Goal: Transaction & Acquisition: Purchase product/service

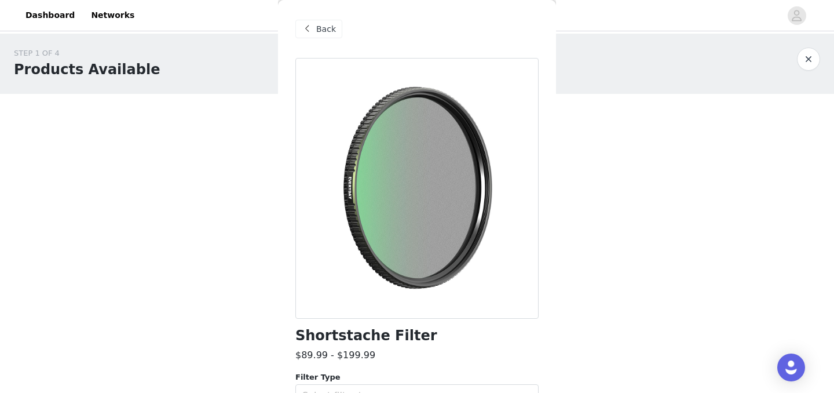
click at [617, 194] on div "STEP 1 OF 4 Products Available You will receive 5 products up to $300.00. 1/5 S…" at bounding box center [417, 177] width 834 height 286
click at [317, 21] on div "Back" at bounding box center [318, 29] width 47 height 19
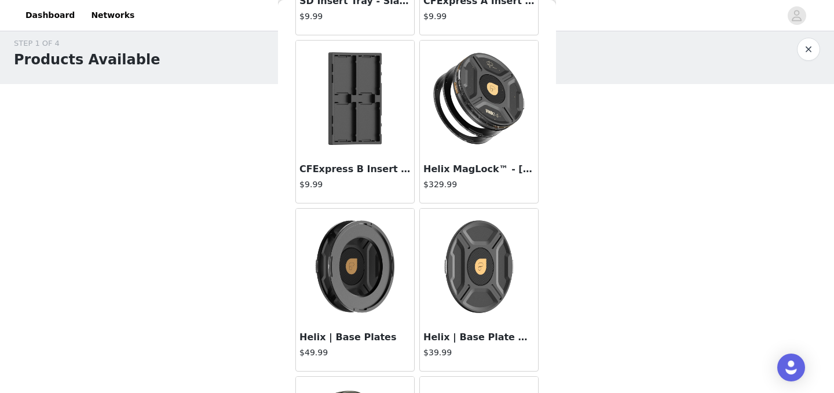
scroll to position [18668, 0]
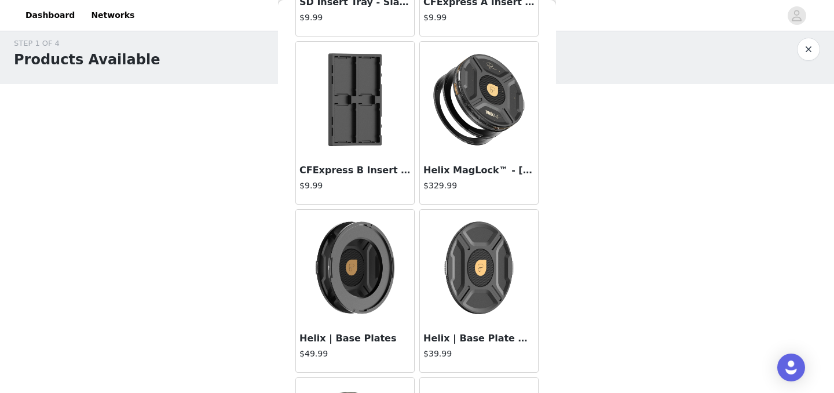
click at [479, 93] on img at bounding box center [479, 100] width 116 height 116
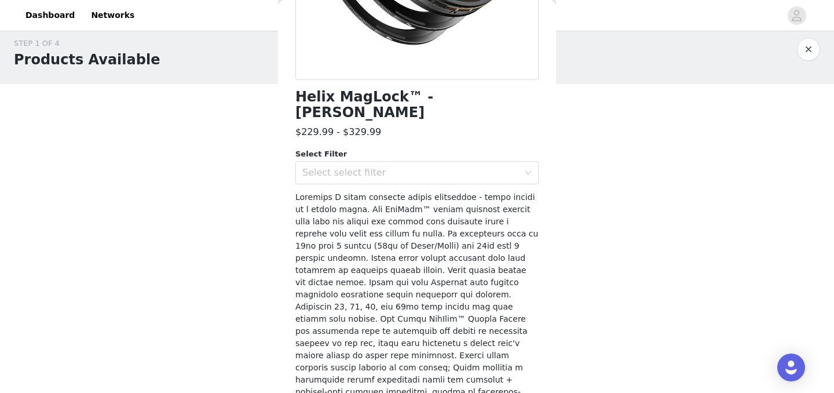
scroll to position [254, 0]
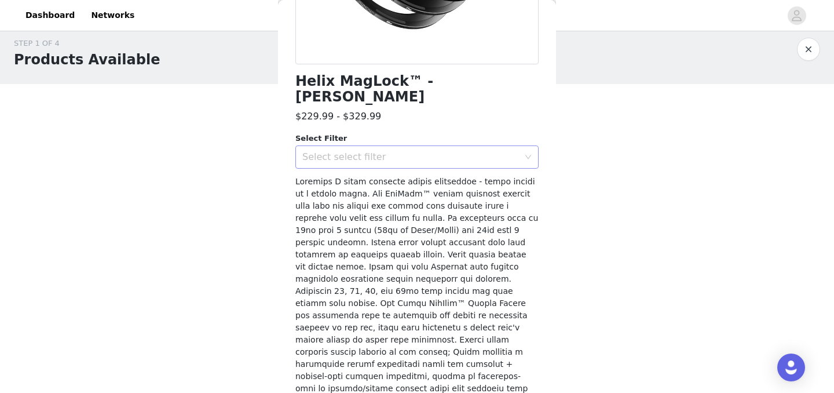
click at [471, 150] on div "Select select filter" at bounding box center [413, 157] width 222 height 22
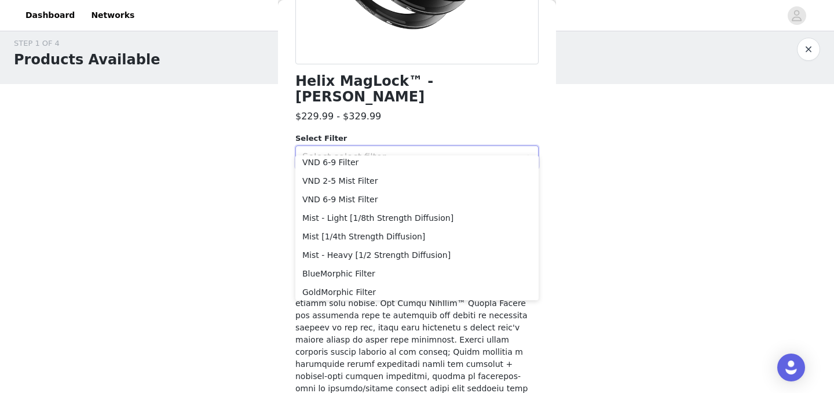
scroll to position [39, 0]
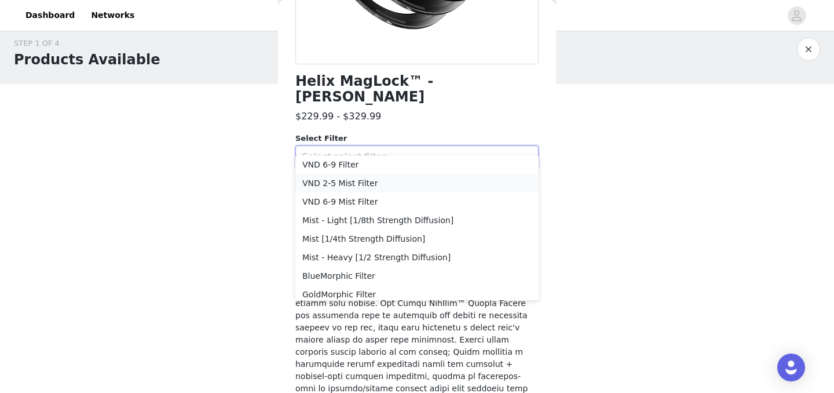
click at [356, 184] on li "VND 2-5 Mist Filter" at bounding box center [416, 183] width 243 height 19
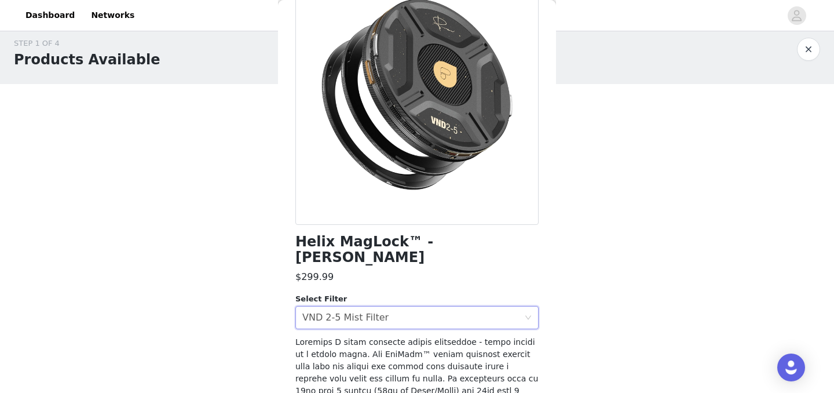
scroll to position [96, 0]
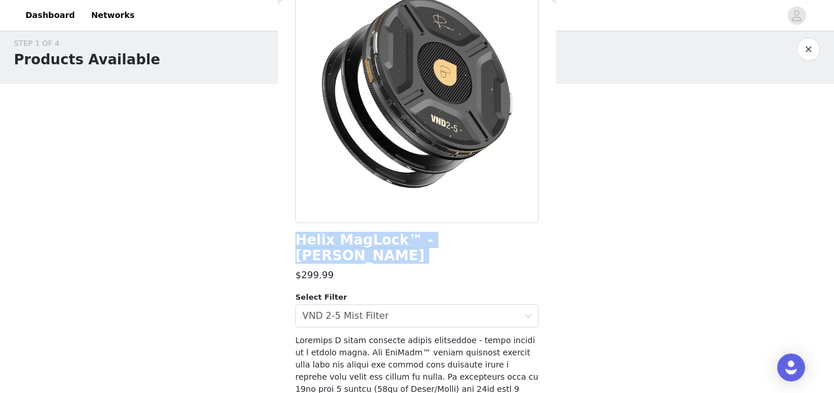
drag, startPoint x: 297, startPoint y: 240, endPoint x: 519, endPoint y: 250, distance: 222.2
click at [519, 250] on div "Helix MagLock™ - [PERSON_NAME] $299.99 Select Filter Select select filter VND 2…" at bounding box center [416, 312] width 243 height 700
copy div "Helix MagLock™ - [PERSON_NAME]"
drag, startPoint x: 278, startPoint y: 292, endPoint x: 586, endPoint y: 333, distance: 311.0
click at [583, 333] on div "STEP 1 OF 4 Products Available You will receive 5 products up to $300.00. 1/5 S…" at bounding box center [417, 209] width 834 height 370
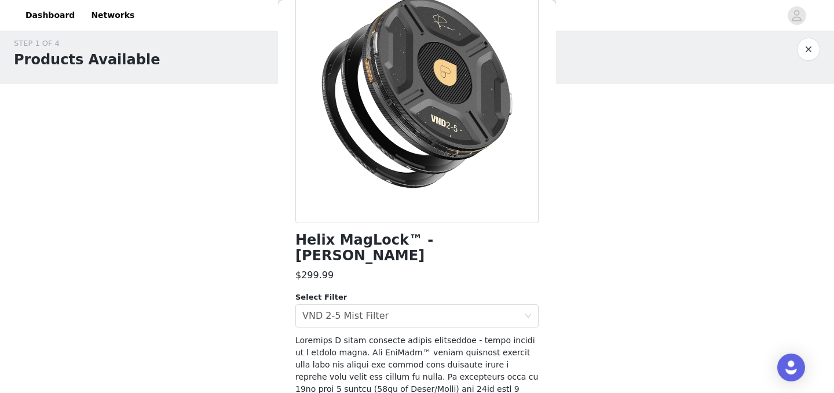
click at [640, 307] on div "STEP 1 OF 4 Products Available You will receive 5 products up to $300.00. 1/5 S…" at bounding box center [417, 167] width 834 height 286
click at [405, 305] on div "Select select filter VND 2-5 Mist Filter" at bounding box center [413, 316] width 222 height 22
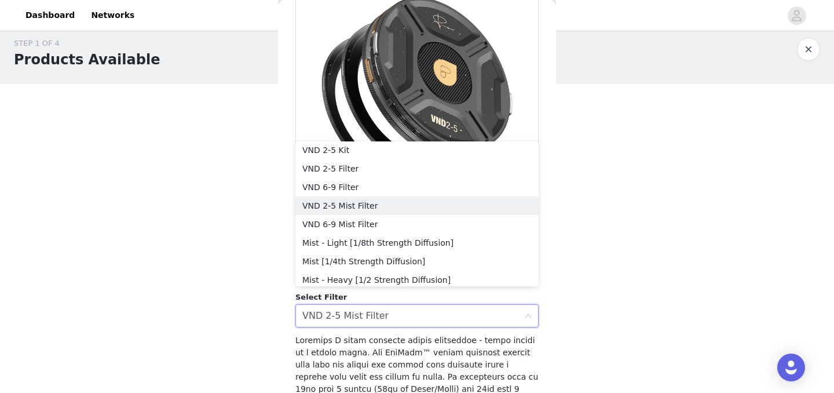
scroll to position [0, 0]
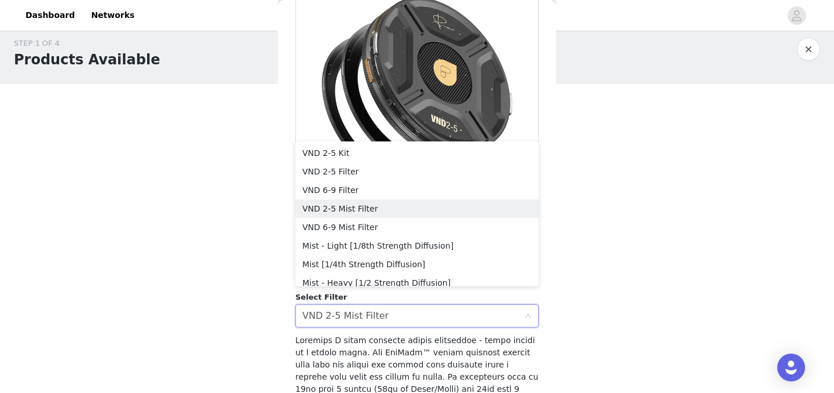
click at [545, 207] on div "Back Helix MagLock™ - [PERSON_NAME] $299.99 Select Filter Select select filter …" at bounding box center [417, 196] width 278 height 393
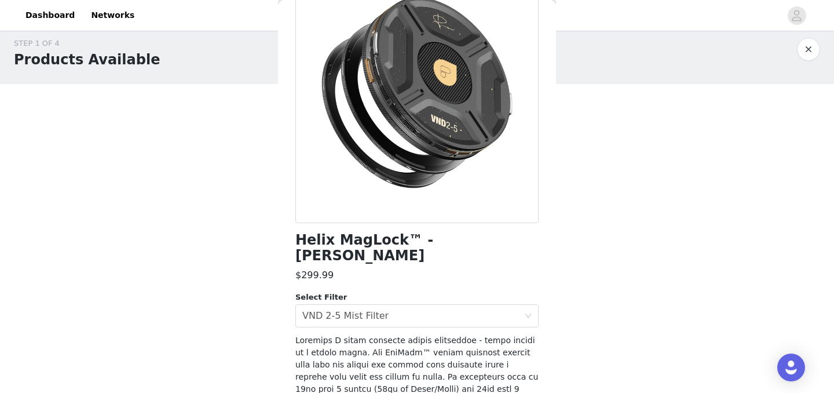
click at [596, 240] on div "STEP 1 OF 4 Products Available You will receive 5 products up to $300.00. 1/5 S…" at bounding box center [417, 167] width 834 height 286
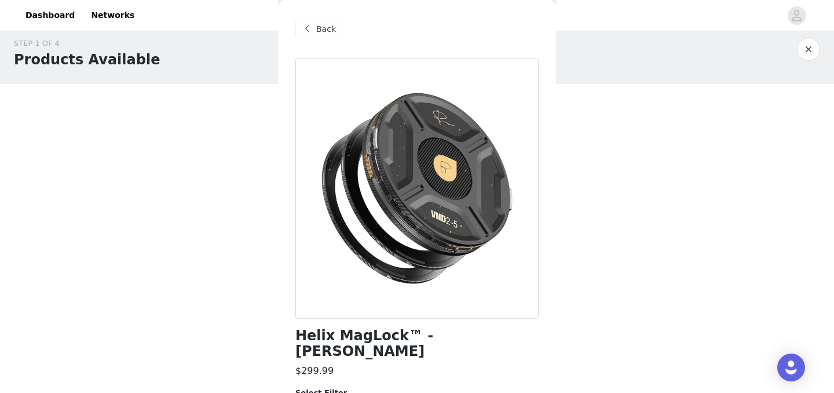
click at [318, 28] on span "Back" at bounding box center [326, 29] width 20 height 12
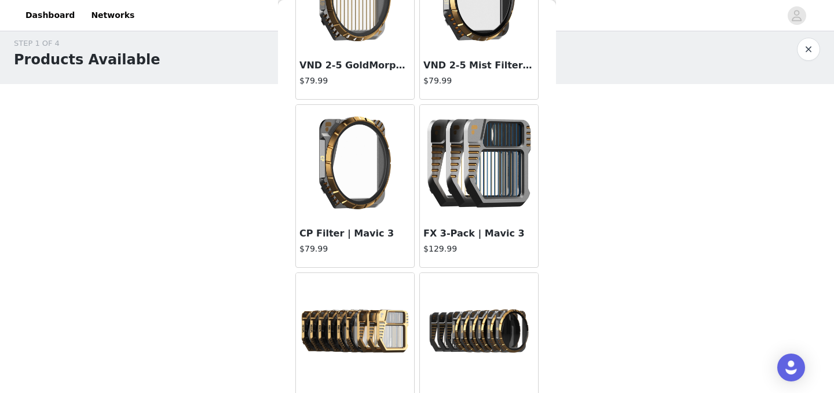
scroll to position [13561, 0]
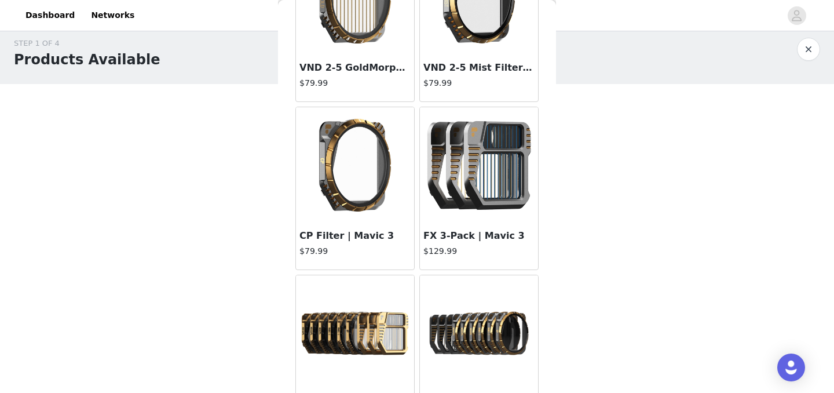
click at [817, 49] on button "button" at bounding box center [808, 49] width 23 height 23
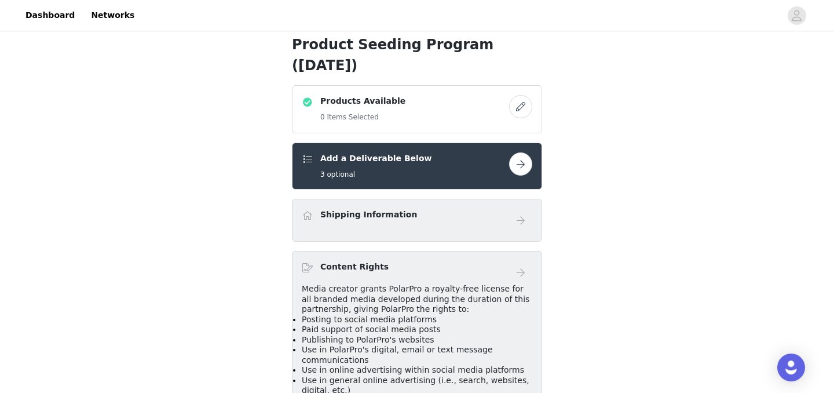
scroll to position [195, 0]
click at [521, 109] on button "button" at bounding box center [520, 105] width 23 height 23
